Goal: Information Seeking & Learning: Learn about a topic

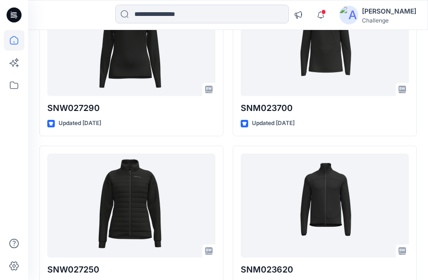
scroll to position [1322, 0]
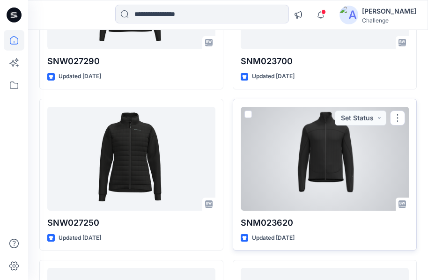
click at [305, 164] on div at bounding box center [324, 159] width 168 height 104
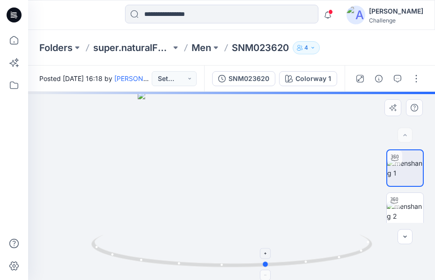
drag, startPoint x: 233, startPoint y: 269, endPoint x: 269, endPoint y: 267, distance: 35.1
click at [269, 267] on icon at bounding box center [232, 251] width 283 height 35
drag, startPoint x: 286, startPoint y: 48, endPoint x: 253, endPoint y: 51, distance: 33.4
click at [253, 51] on p "SNM023620" at bounding box center [260, 47] width 57 height 13
drag, startPoint x: 289, startPoint y: 47, endPoint x: 223, endPoint y: 48, distance: 66.4
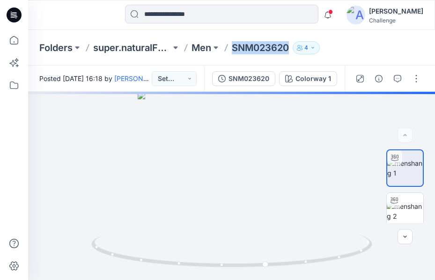
click at [223, 48] on div "Folders super.naturalFW26-Internal Men SNM023620 4" at bounding box center [194, 47] width 311 height 13
copy p "SNM023620"
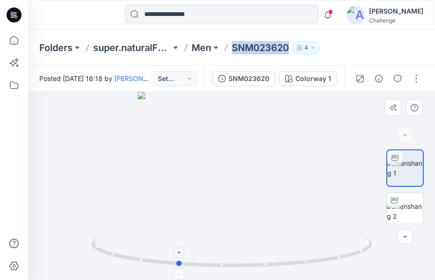
drag, startPoint x: 267, startPoint y: 267, endPoint x: 178, endPoint y: 263, distance: 89.5
click at [178, 263] on icon at bounding box center [232, 251] width 283 height 35
drag, startPoint x: 240, startPoint y: 125, endPoint x: 243, endPoint y: 155, distance: 29.6
click at [243, 155] on img at bounding box center [231, 171] width 306 height 218
drag, startPoint x: 182, startPoint y: 267, endPoint x: 179, endPoint y: 252, distance: 15.2
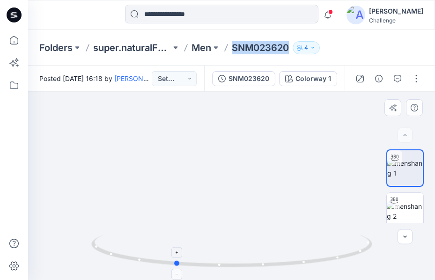
click at [179, 252] on icon at bounding box center [232, 251] width 283 height 35
drag, startPoint x: 175, startPoint y: 263, endPoint x: 224, endPoint y: 267, distance: 48.8
click at [224, 267] on circle at bounding box center [224, 265] width 6 height 6
click at [259, 160] on img at bounding box center [231, 172] width 306 height 215
drag, startPoint x: 259, startPoint y: 160, endPoint x: 258, endPoint y: 176, distance: 15.9
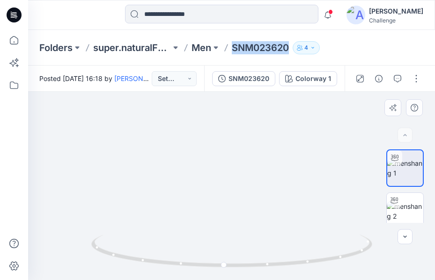
click at [258, 176] on img at bounding box center [231, 179] width 306 height 202
drag, startPoint x: 226, startPoint y: 266, endPoint x: 321, endPoint y: 271, distance: 94.2
click at [321, 270] on icon at bounding box center [232, 251] width 283 height 35
drag, startPoint x: 229, startPoint y: 221, endPoint x: 229, endPoint y: 130, distance: 91.7
click at [229, 130] on img at bounding box center [231, 134] width 306 height 291
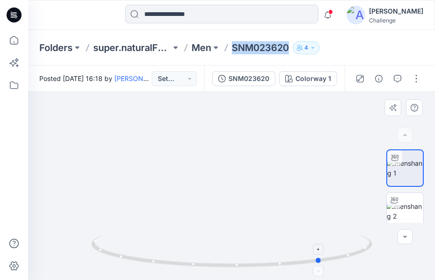
drag, startPoint x: 315, startPoint y: 263, endPoint x: 319, endPoint y: 255, distance: 8.8
click at [319, 255] on icon at bounding box center [232, 251] width 283 height 35
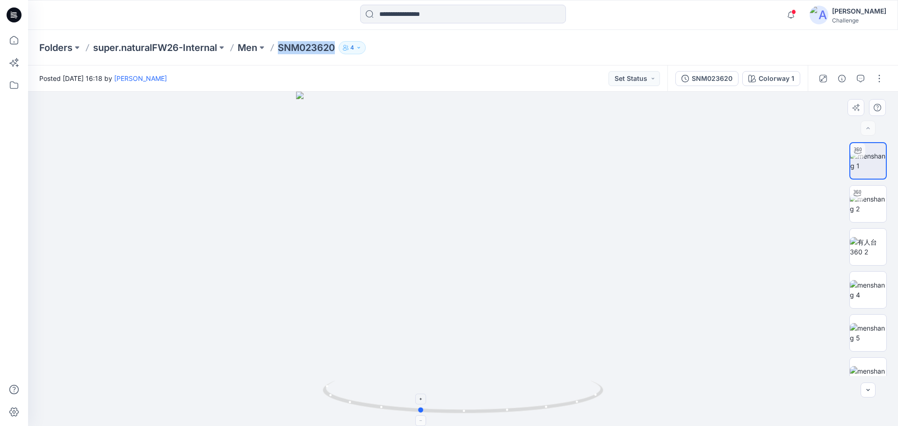
drag, startPoint x: 550, startPoint y: 407, endPoint x: 417, endPoint y: 395, distance: 133.9
click at [417, 279] on icon at bounding box center [464, 398] width 283 height 35
drag, startPoint x: 509, startPoint y: 155, endPoint x: 488, endPoint y: 440, distance: 285.2
click at [427, 279] on html "Notifications Your style SNM023720 is ready [DATE] 13:03 Your style SNM023760 i…" at bounding box center [449, 213] width 898 height 426
drag, startPoint x: 495, startPoint y: 341, endPoint x: 459, endPoint y: 199, distance: 146.3
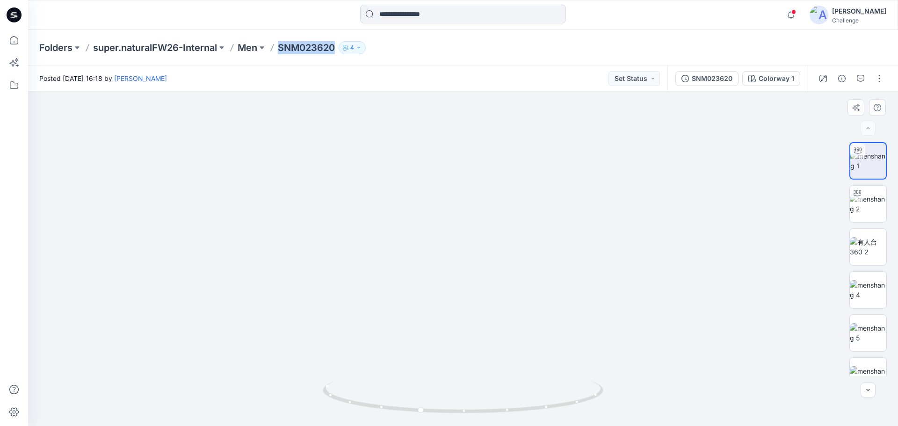
click at [427, 199] on img at bounding box center [442, 154] width 912 height 545
drag, startPoint x: 510, startPoint y: 412, endPoint x: 491, endPoint y: 412, distance: 18.7
click at [427, 279] on icon at bounding box center [464, 398] width 283 height 35
drag, startPoint x: 488, startPoint y: 401, endPoint x: 495, endPoint y: 400, distance: 6.8
click at [427, 279] on div at bounding box center [484, 399] width 11 height 11
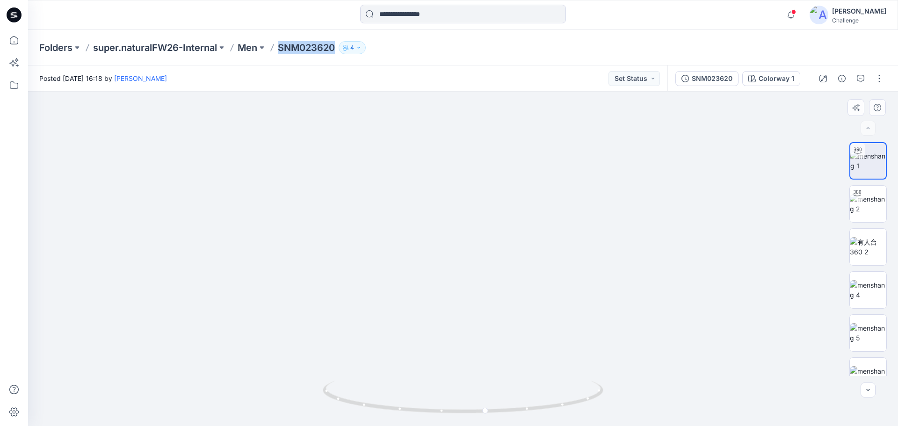
drag, startPoint x: 662, startPoint y: 319, endPoint x: 629, endPoint y: 325, distance: 33.3
click at [427, 279] on div at bounding box center [463, 259] width 870 height 335
drag, startPoint x: 450, startPoint y: 415, endPoint x: 428, endPoint y: 398, distance: 27.3
click at [420, 279] on icon at bounding box center [464, 398] width 283 height 35
drag, startPoint x: 482, startPoint y: 159, endPoint x: 483, endPoint y: 324, distance: 165.6
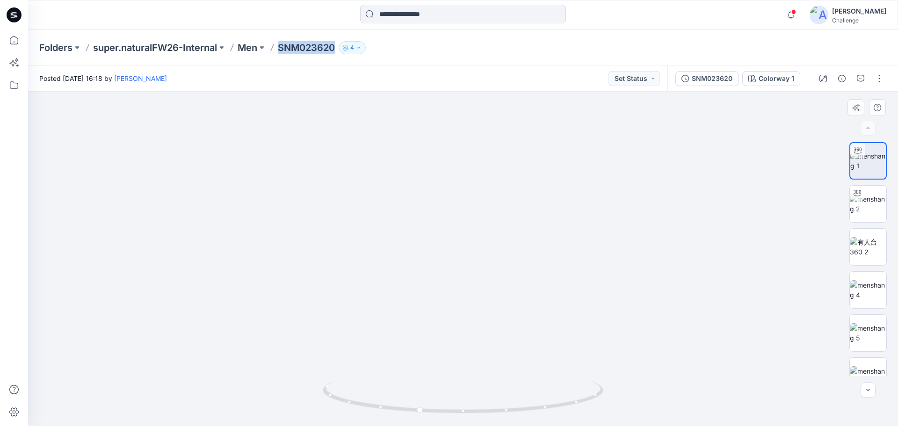
click at [427, 279] on img at bounding box center [464, 236] width 912 height 379
drag, startPoint x: 607, startPoint y: 270, endPoint x: 630, endPoint y: 234, distance: 42.7
click at [427, 238] on img at bounding box center [460, 221] width 912 height 410
drag, startPoint x: 635, startPoint y: 234, endPoint x: 603, endPoint y: 260, distance: 41.3
click at [427, 241] on img at bounding box center [442, 233] width 912 height 386
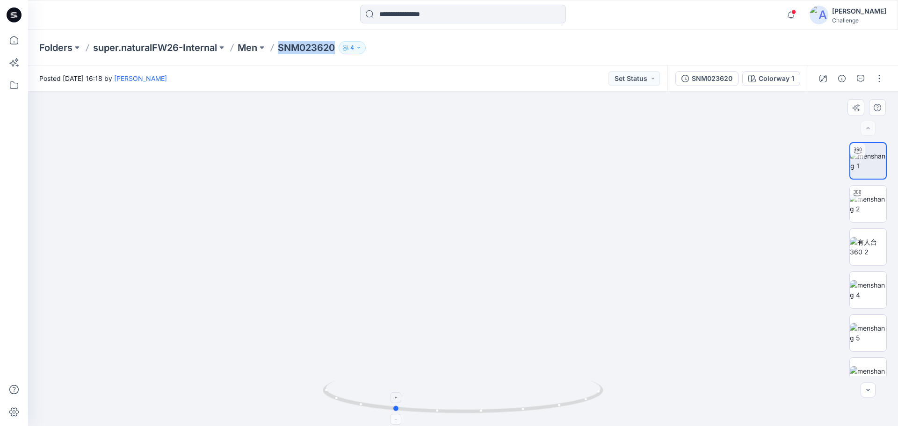
drag, startPoint x: 423, startPoint y: 412, endPoint x: 414, endPoint y: 393, distance: 21.6
click at [401, 279] on icon at bounding box center [464, 398] width 283 height 35
drag, startPoint x: 500, startPoint y: 325, endPoint x: 515, endPoint y: 199, distance: 127.2
click at [427, 199] on img at bounding box center [463, 179] width 771 height 496
drag, startPoint x: 481, startPoint y: 207, endPoint x: 481, endPoint y: 409, distance: 202.1
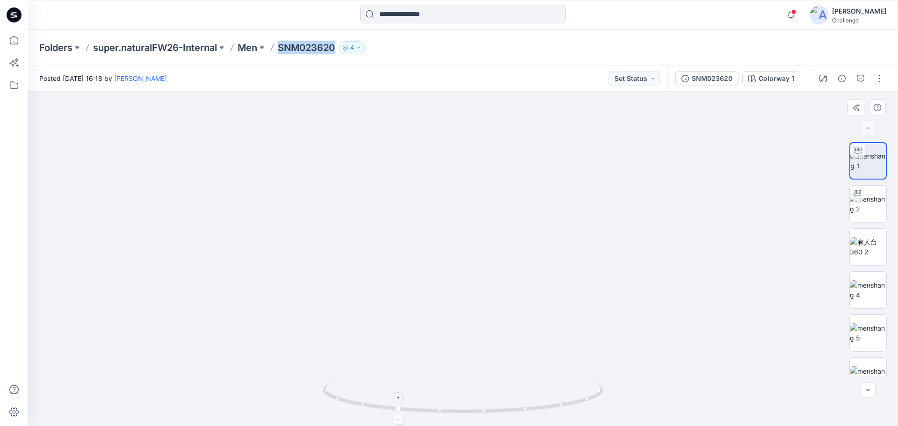
click at [427, 279] on div at bounding box center [463, 259] width 870 height 335
drag, startPoint x: 398, startPoint y: 411, endPoint x: 435, endPoint y: 429, distance: 41.0
click at [427, 279] on html "Notifications Your style SNM023720 is ready [DATE] 13:03 Your style SNM023760 i…" at bounding box center [449, 213] width 898 height 426
drag, startPoint x: 435, startPoint y: 414, endPoint x: 415, endPoint y: 416, distance: 19.3
click at [415, 279] on icon at bounding box center [464, 398] width 283 height 35
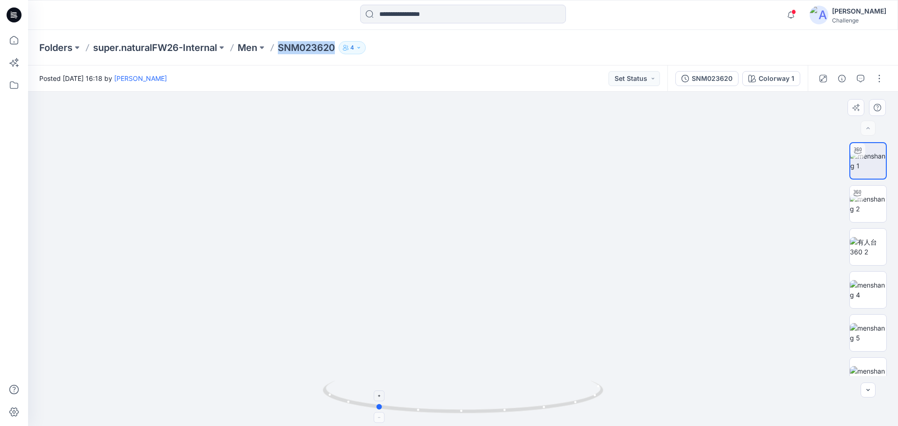
drag, startPoint x: 417, startPoint y: 411, endPoint x: 379, endPoint y: 409, distance: 37.5
click at [379, 279] on circle at bounding box center [380, 407] width 6 height 6
drag, startPoint x: 381, startPoint y: 409, endPoint x: 422, endPoint y: 269, distance: 146.6
click at [357, 279] on icon at bounding box center [464, 398] width 283 height 35
drag, startPoint x: 356, startPoint y: 405, endPoint x: 364, endPoint y: 408, distance: 8.4
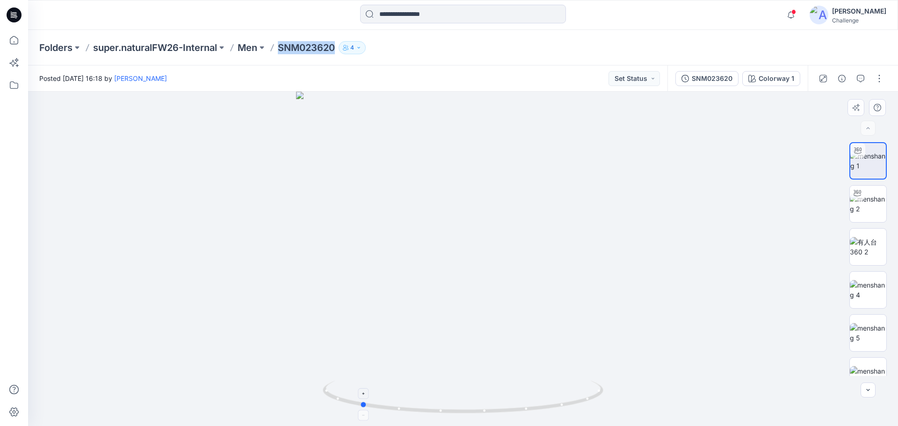
click at [364, 279] on icon at bounding box center [464, 398] width 283 height 35
drag, startPoint x: 368, startPoint y: 408, endPoint x: 432, endPoint y: 388, distance: 66.9
click at [416, 279] on icon at bounding box center [464, 398] width 283 height 35
drag, startPoint x: 411, startPoint y: 411, endPoint x: 461, endPoint y: 411, distance: 50.5
click at [427, 279] on circle at bounding box center [459, 411] width 6 height 6
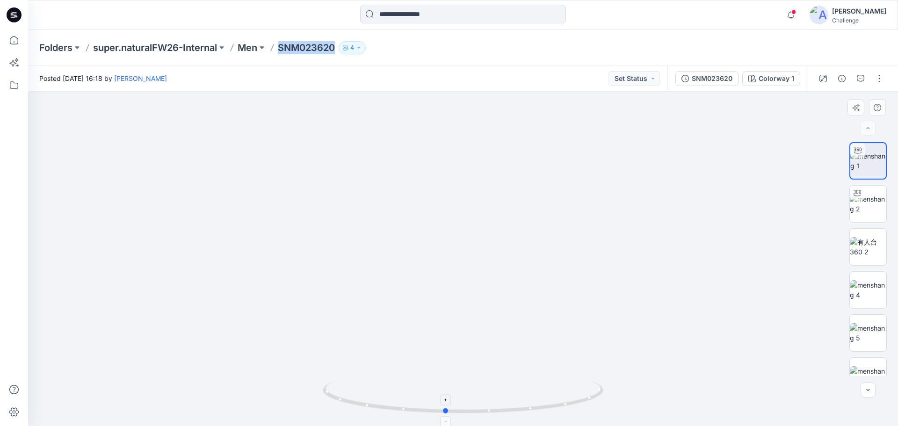
drag, startPoint x: 457, startPoint y: 415, endPoint x: 444, endPoint y: 406, distance: 15.6
click at [427, 279] on icon at bounding box center [464, 398] width 283 height 35
drag, startPoint x: 446, startPoint y: 411, endPoint x: 459, endPoint y: 408, distance: 13.4
click at [427, 279] on icon at bounding box center [464, 398] width 283 height 35
drag, startPoint x: 459, startPoint y: 415, endPoint x: 408, endPoint y: 407, distance: 52.2
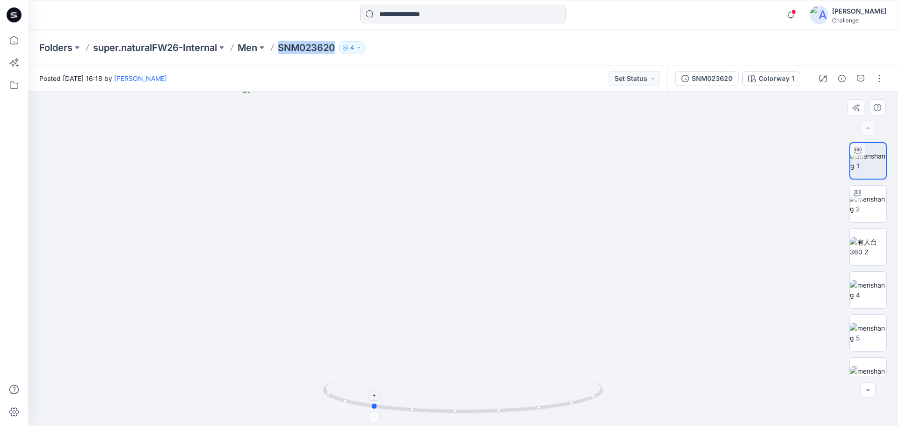
click at [374, 279] on icon at bounding box center [464, 398] width 283 height 35
drag, startPoint x: 458, startPoint y: 415, endPoint x: 505, endPoint y: 415, distance: 47.3
click at [427, 279] on div at bounding box center [463, 402] width 281 height 47
drag, startPoint x: 425, startPoint y: 414, endPoint x: 453, endPoint y: 229, distance: 186.5
click at [354, 279] on icon at bounding box center [464, 398] width 283 height 35
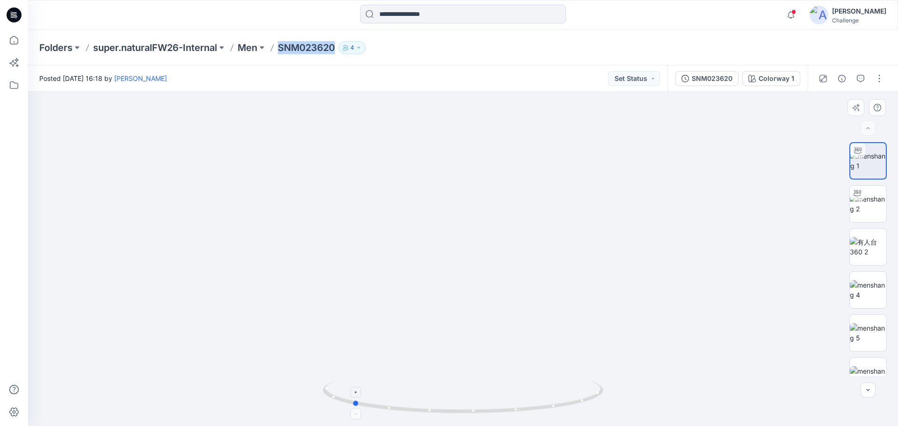
drag, startPoint x: 353, startPoint y: 403, endPoint x: 357, endPoint y: 418, distance: 15.3
click at [357, 279] on icon at bounding box center [464, 398] width 283 height 35
drag, startPoint x: 421, startPoint y: 414, endPoint x: 465, endPoint y: 285, distance: 136.0
click at [427, 279] on icon at bounding box center [464, 398] width 283 height 35
drag, startPoint x: 507, startPoint y: 408, endPoint x: 476, endPoint y: 409, distance: 30.9
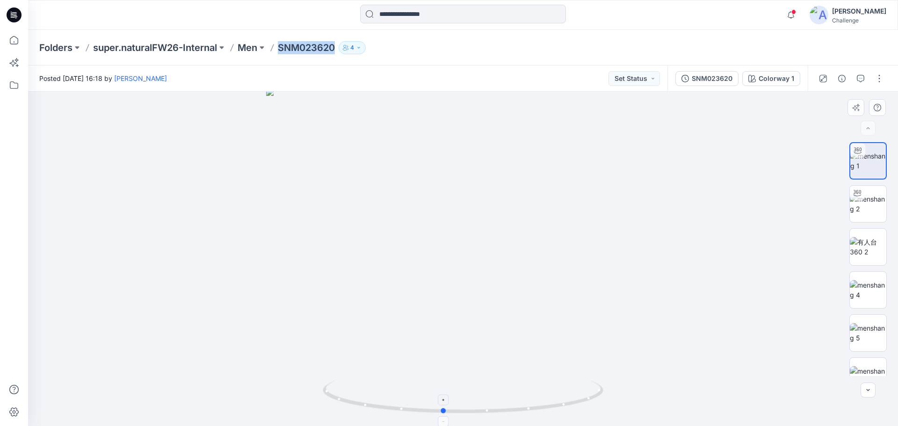
click at [427, 279] on icon at bounding box center [464, 398] width 283 height 35
drag, startPoint x: 472, startPoint y: 369, endPoint x: 464, endPoint y: 208, distance: 161.2
click at [427, 208] on img at bounding box center [463, 170] width 582 height 511
click at [416, 279] on div at bounding box center [414, 420] width 11 height 11
drag, startPoint x: 415, startPoint y: 412, endPoint x: 465, endPoint y: 414, distance: 50.1
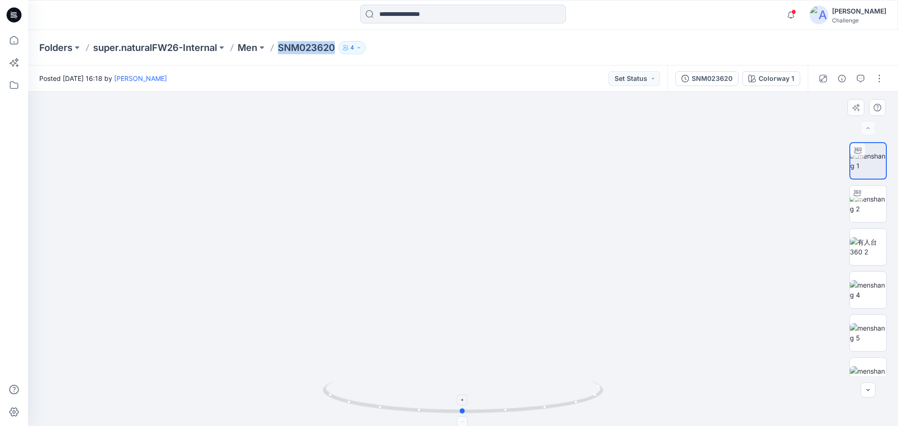
click at [427, 279] on icon at bounding box center [464, 398] width 283 height 35
